Goal: Task Accomplishment & Management: Use online tool/utility

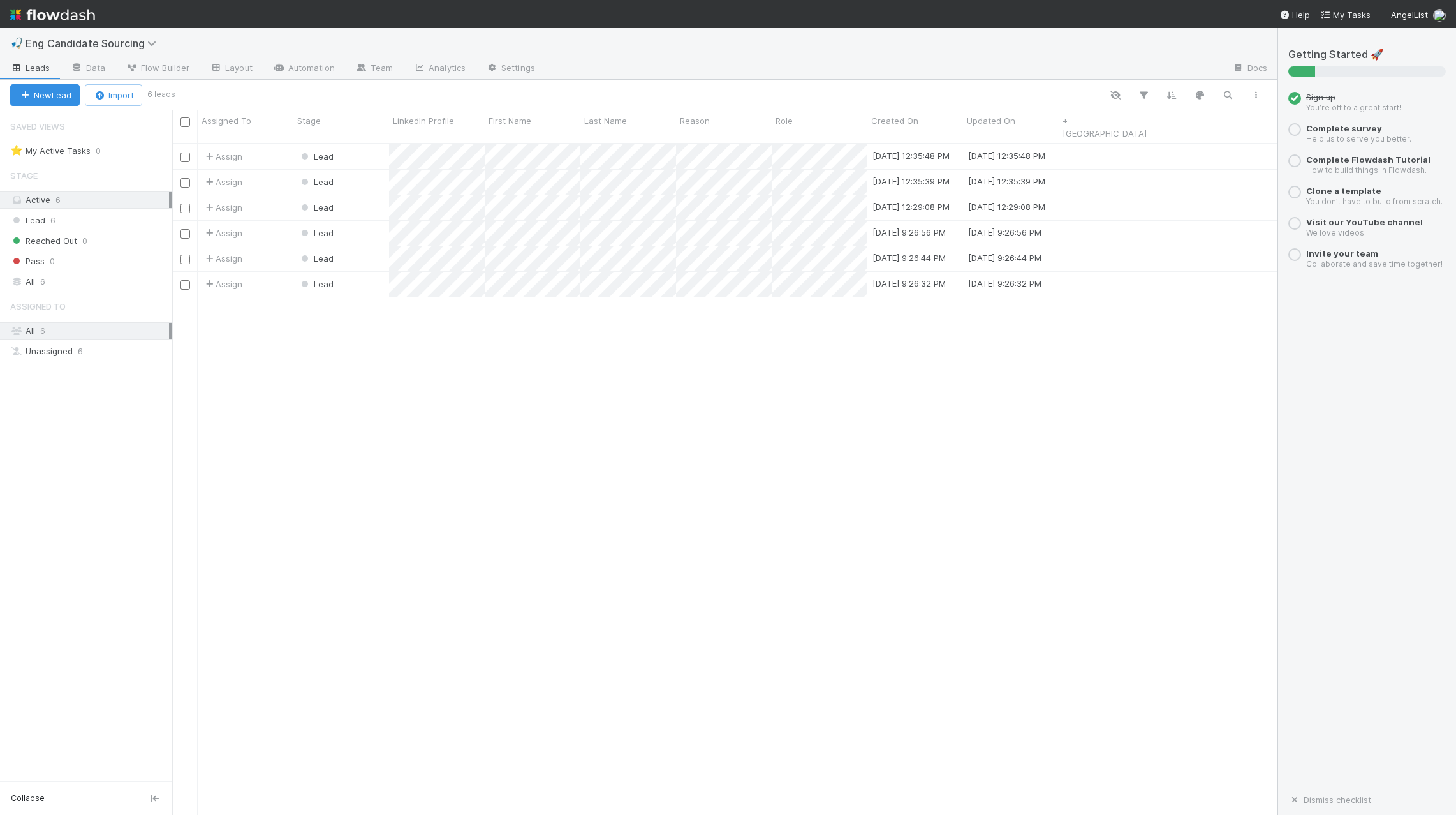
scroll to position [681, 1105]
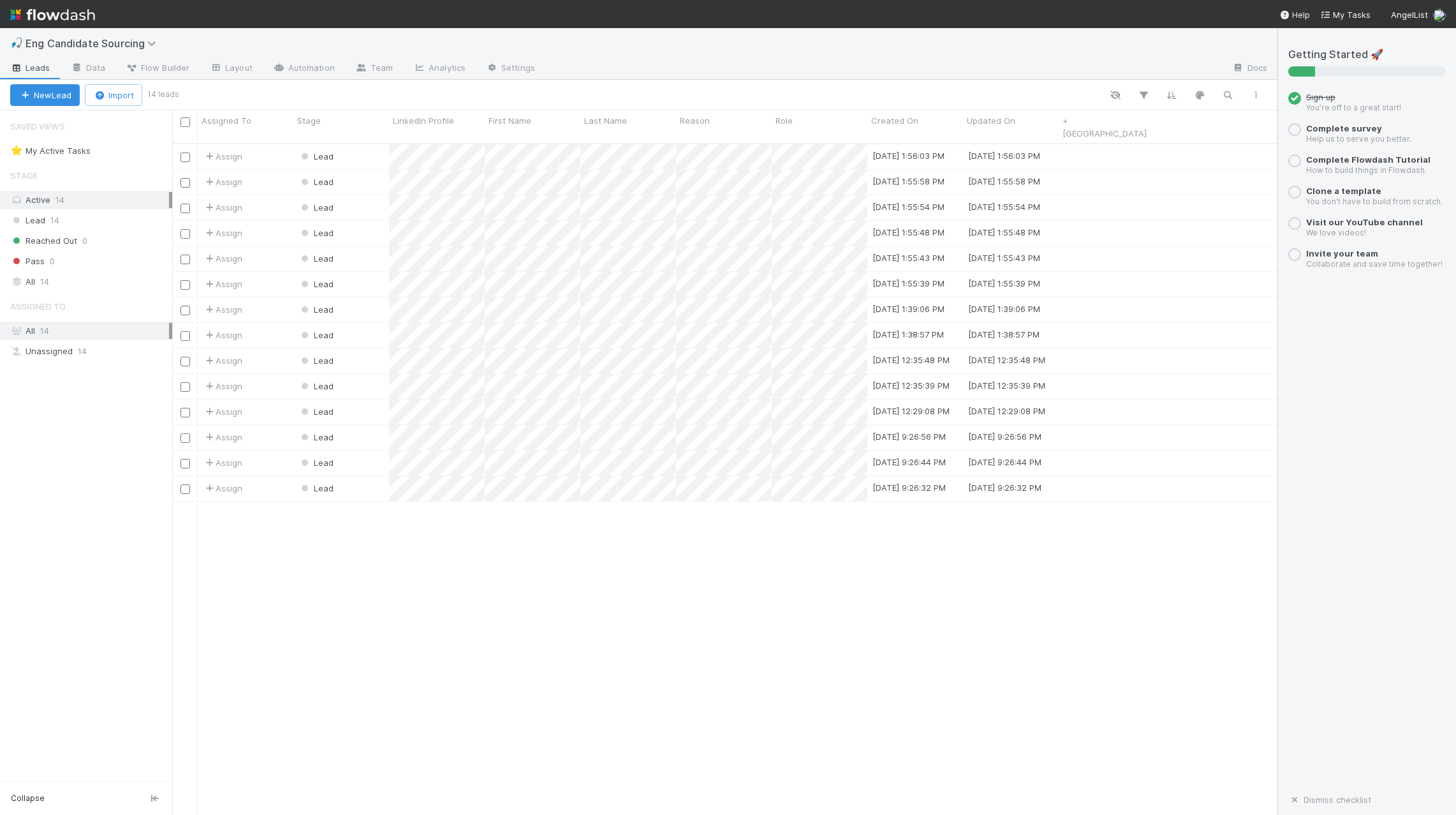
scroll to position [681, 1105]
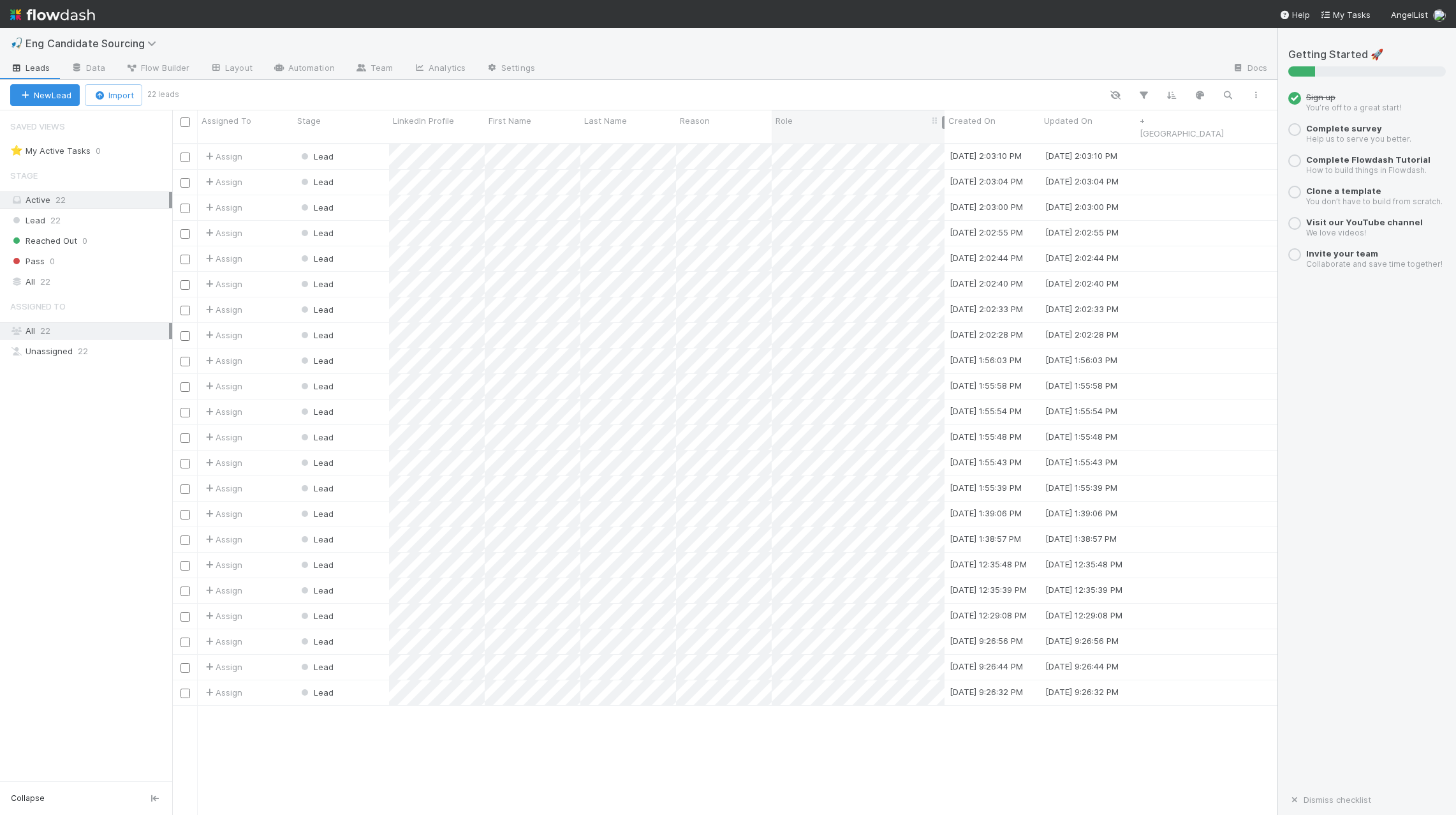
drag, startPoint x: 865, startPoint y: 118, endPoint x: 942, endPoint y: 115, distance: 77.1
click at [942, 115] on div "Role" at bounding box center [858, 127] width 173 height 33
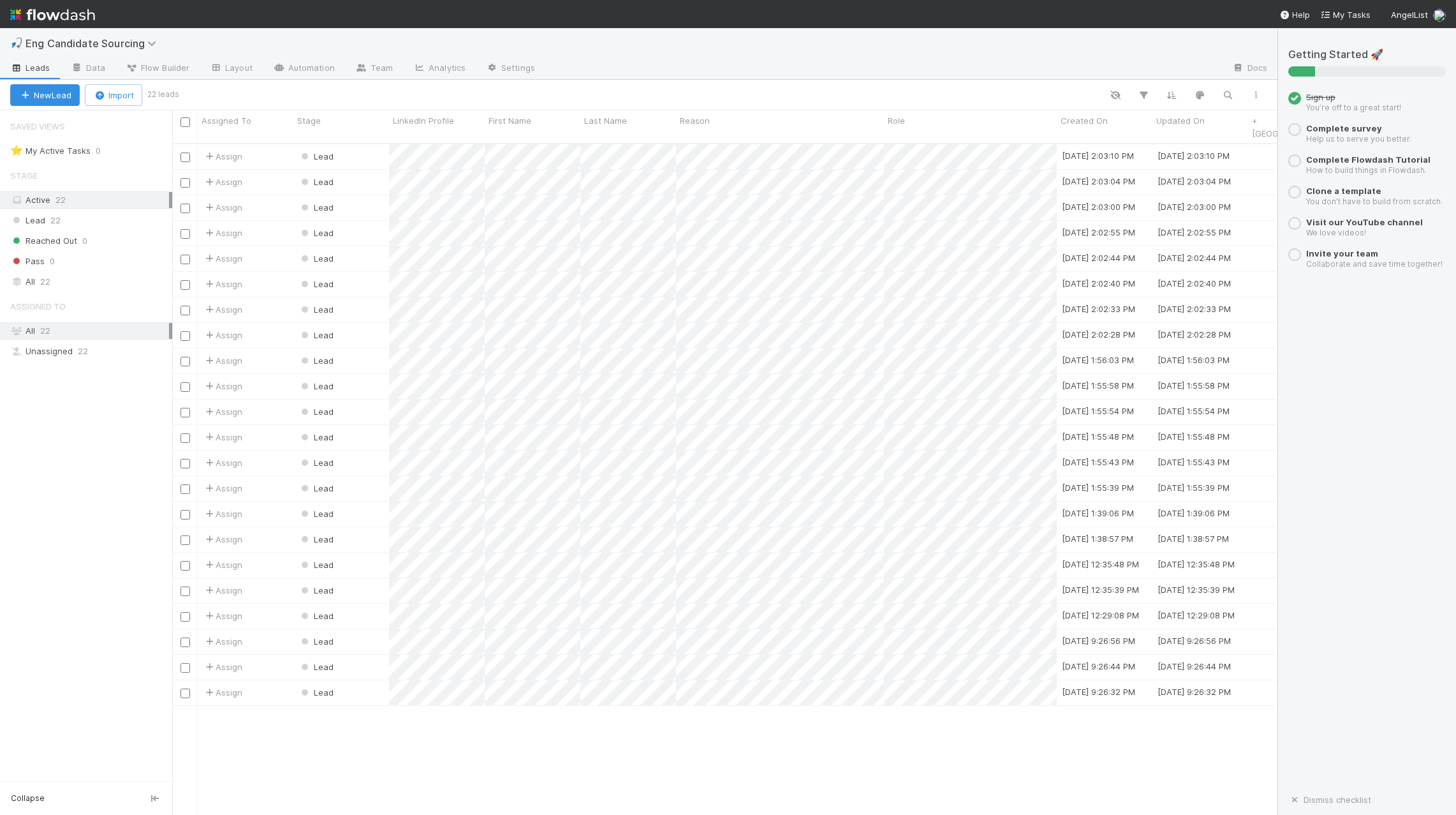
drag, startPoint x: 769, startPoint y: 116, endPoint x: 882, endPoint y: 133, distance: 114.3
click at [882, 133] on div "Assigned To Stage LinkedIn Profile First Name Last Name Reason Role Created On …" at bounding box center [725, 127] width 1105 height 34
click at [187, 120] on input "checkbox" at bounding box center [185, 122] width 10 height 10
checkbox input "true"
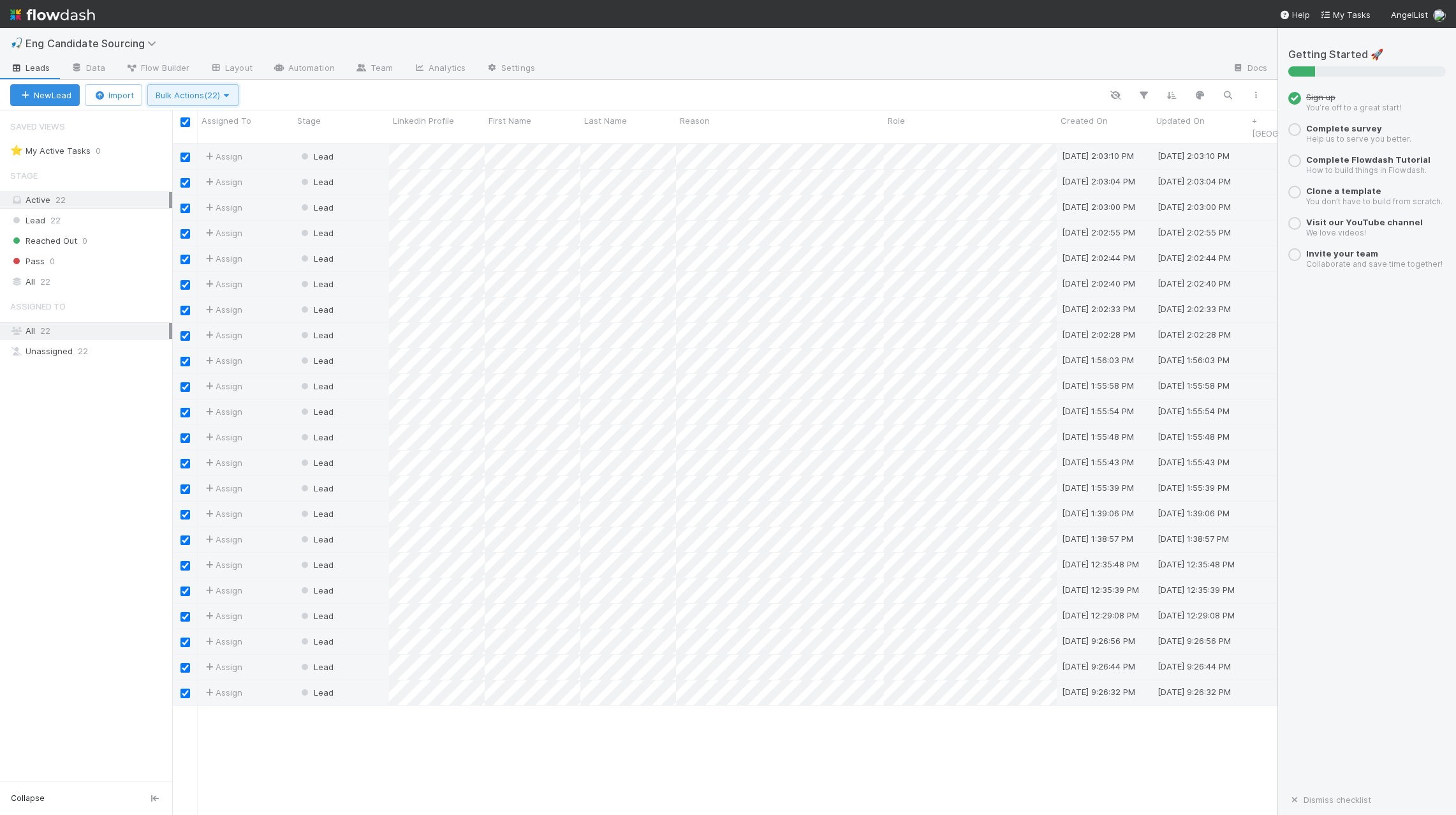
click at [222, 94] on span "Bulk Actions (22)" at bounding box center [193, 95] width 75 height 10
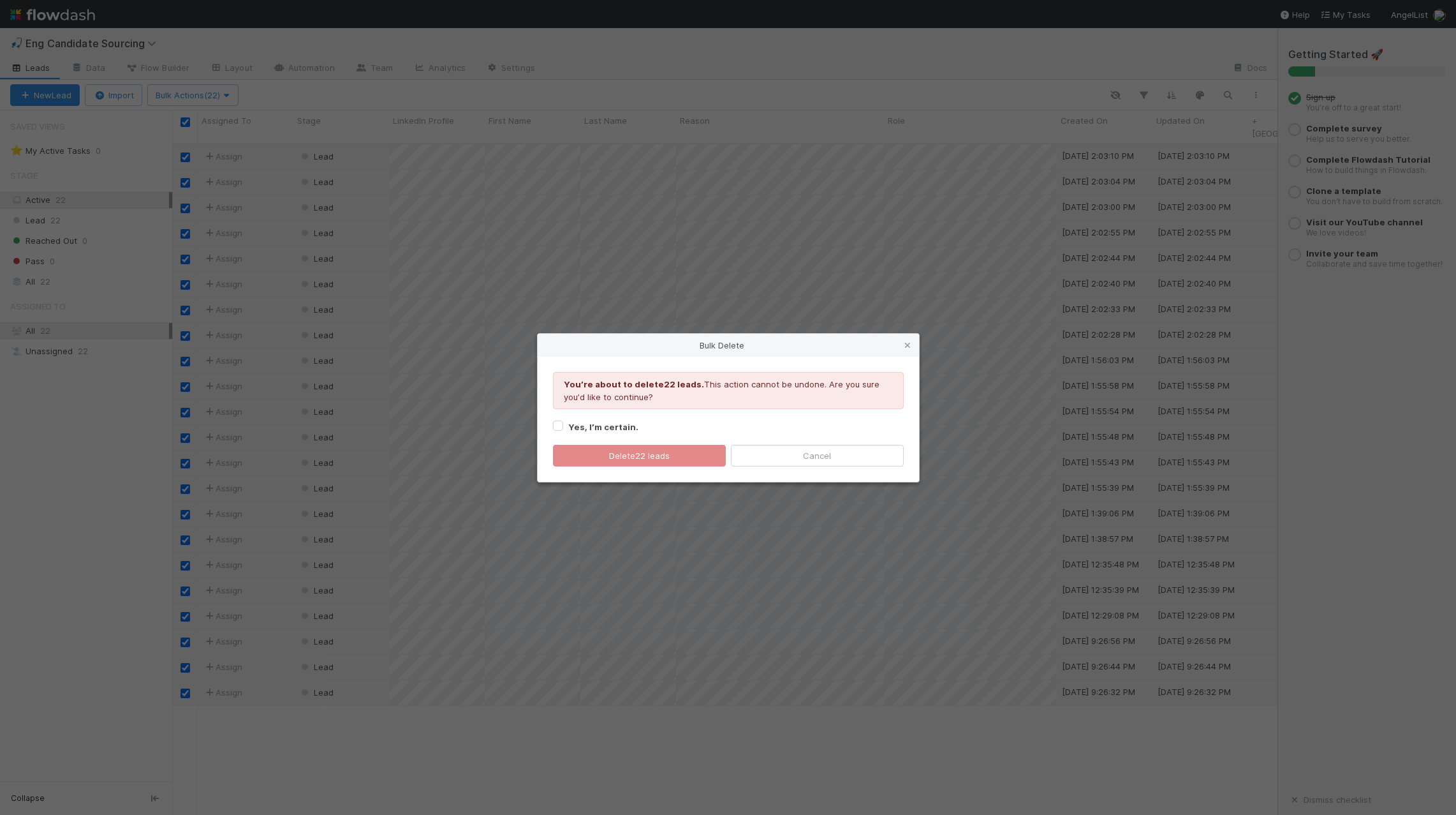
click at [607, 429] on strong "Yes, I’m certain." at bounding box center [603, 427] width 70 height 10
click at [563, 429] on input "Yes, I’m certain." at bounding box center [558, 425] width 10 height 11
checkbox input "true"
click at [615, 463] on button "Delete 22 leads" at bounding box center [639, 456] width 173 height 22
checkbox input "false"
